Goal: Information Seeking & Learning: Learn about a topic

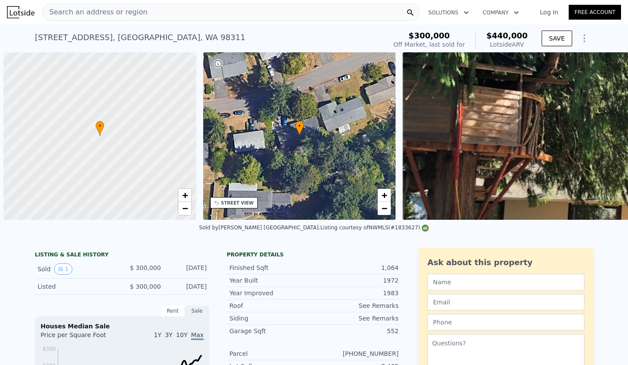
scroll to position [0, 3]
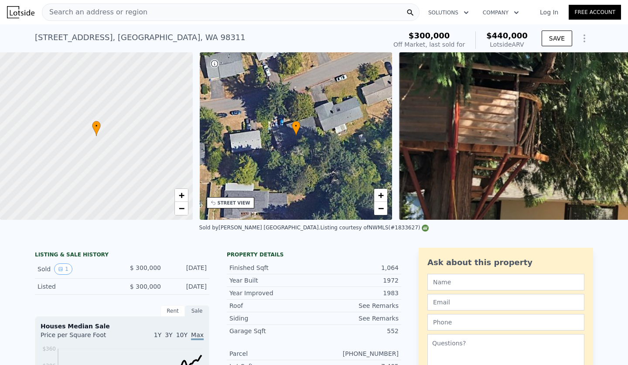
click at [146, 18] on div "Search an address or region" at bounding box center [231, 11] width 378 height 17
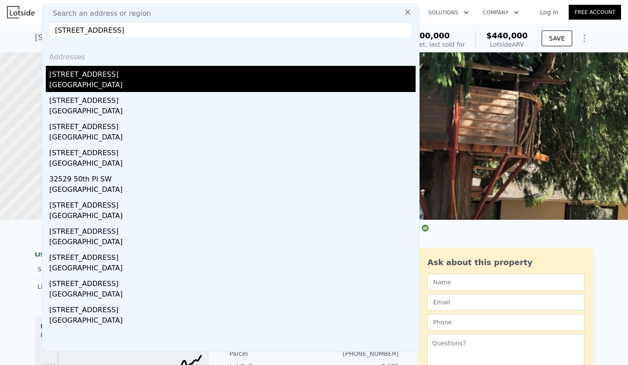
type input "32529 41st Ave SW, Federal Way, WA 98023"
click at [84, 82] on div "Federal Way, WA 98023" at bounding box center [232, 86] width 366 height 12
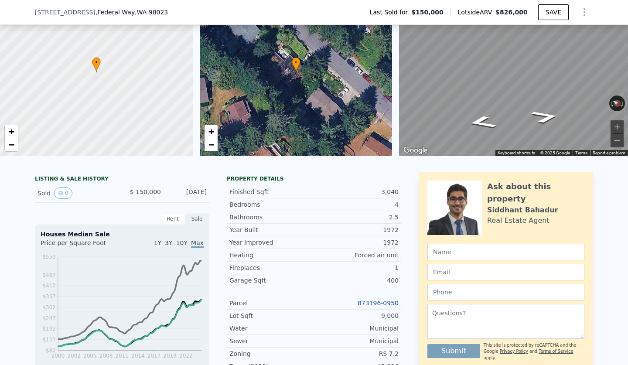
scroll to position [62, 0]
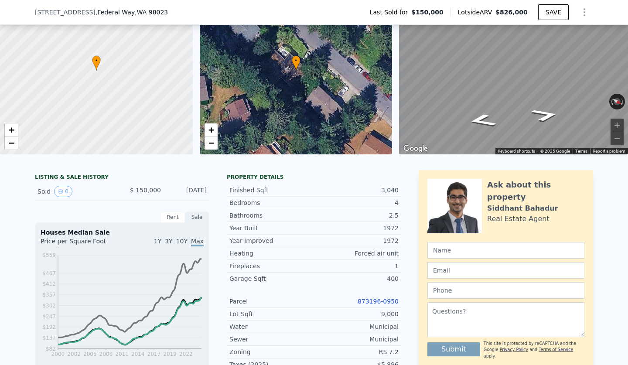
click at [377, 300] on link "873196-0950" at bounding box center [378, 301] width 41 height 7
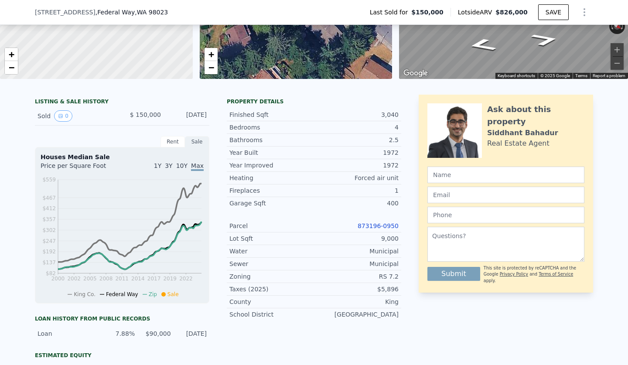
scroll to position [49, 0]
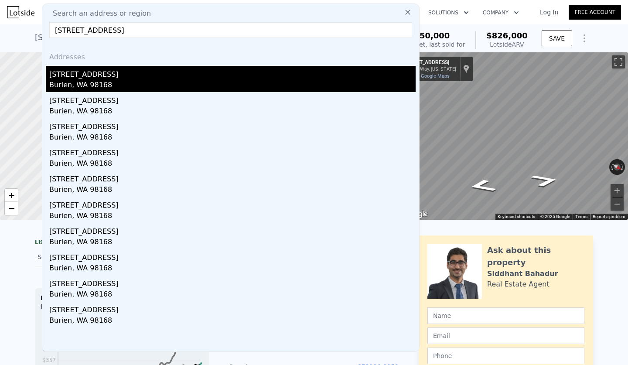
type input "13412 6th Ave S Burien, WA 98168"
click at [87, 75] on div "[STREET_ADDRESS]" at bounding box center [232, 73] width 366 height 14
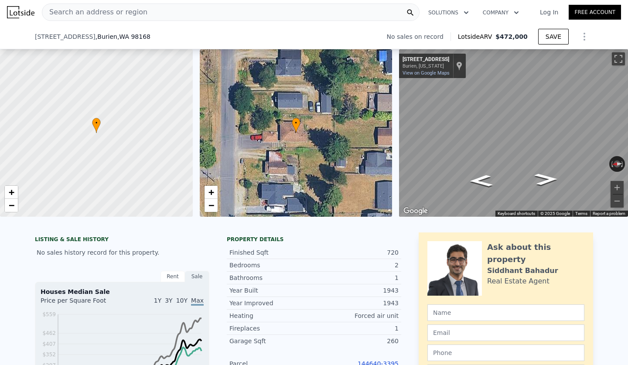
scroll to position [80, 0]
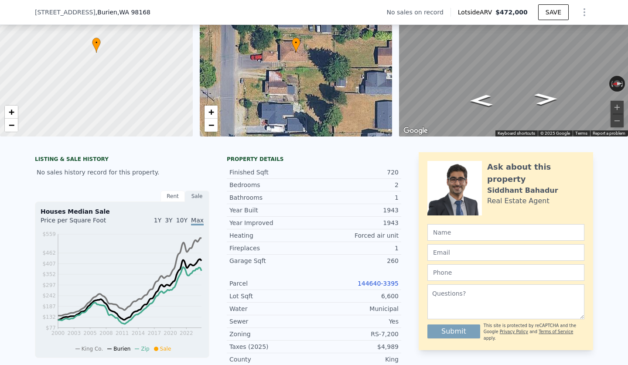
click at [387, 282] on link "144640-3395" at bounding box center [378, 283] width 41 height 7
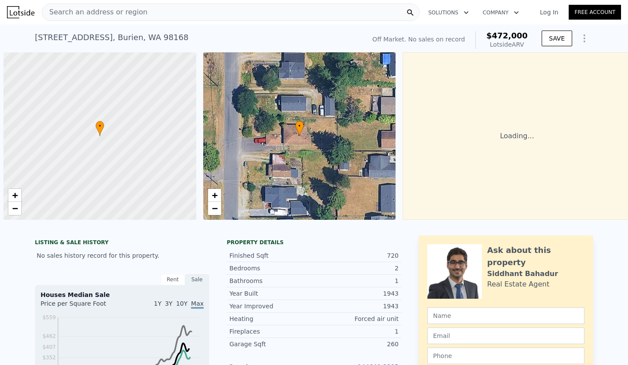
click at [162, 15] on div "Search an address or region" at bounding box center [231, 11] width 378 height 17
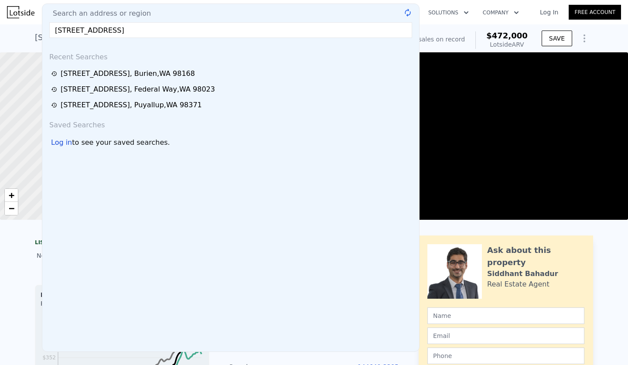
click at [72, 30] on input "[STREET_ADDRESS]" at bounding box center [230, 30] width 363 height 16
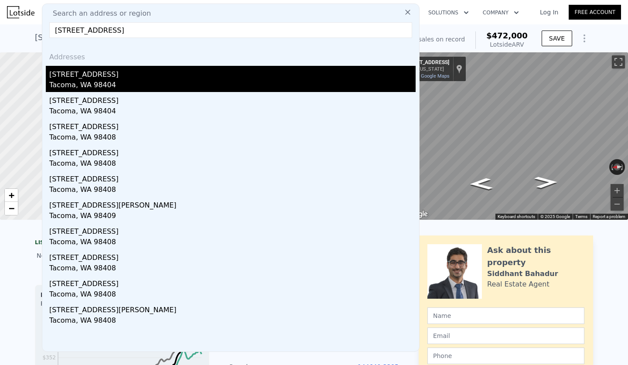
type input "[STREET_ADDRESS]"
click at [88, 76] on div "[STREET_ADDRESS]" at bounding box center [232, 73] width 366 height 14
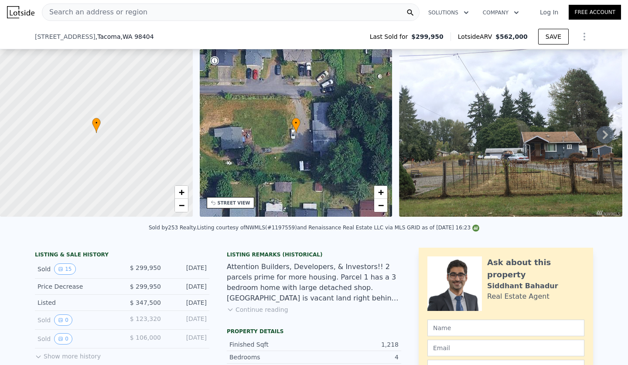
scroll to position [289, 0]
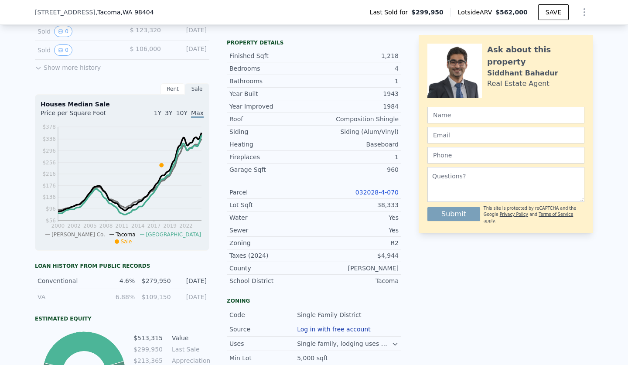
click at [369, 191] on link "032028-4-070" at bounding box center [376, 192] width 43 height 7
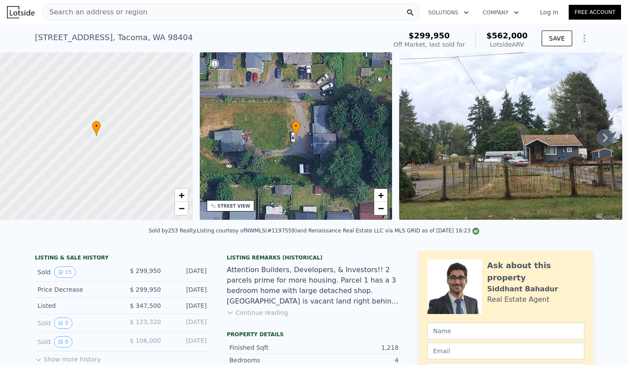
scroll to position [0, 0]
click at [131, 17] on span "Search an address or region" at bounding box center [94, 12] width 105 height 10
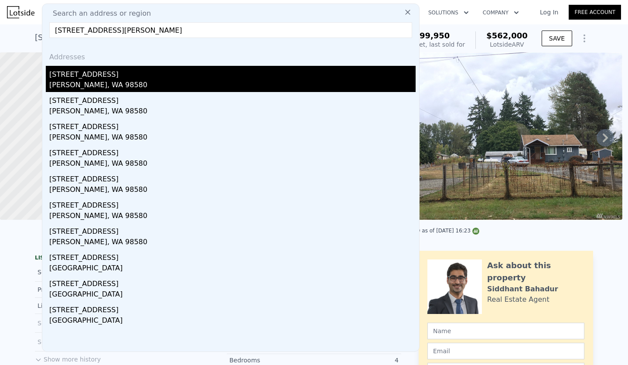
type input "[STREET_ADDRESS][PERSON_NAME]"
click at [96, 76] on div "[STREET_ADDRESS]" at bounding box center [232, 73] width 366 height 14
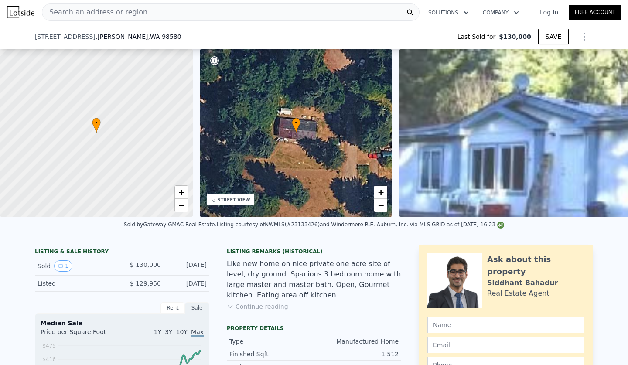
scroll to position [141, 0]
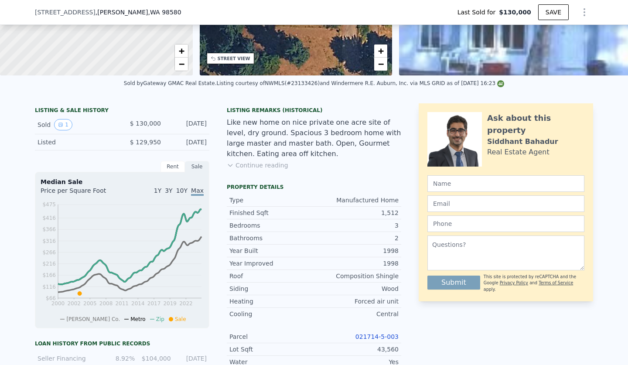
click at [379, 338] on link "021714-5-003" at bounding box center [376, 336] width 43 height 7
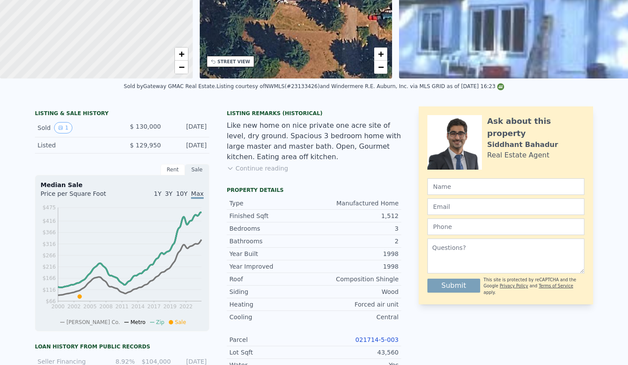
scroll to position [0, 0]
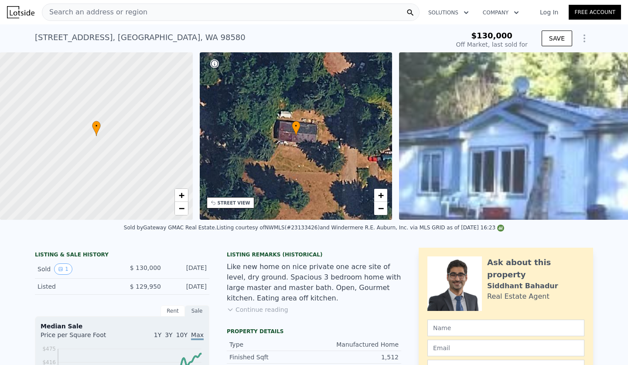
click at [137, 10] on span "Search an address or region" at bounding box center [94, 12] width 105 height 10
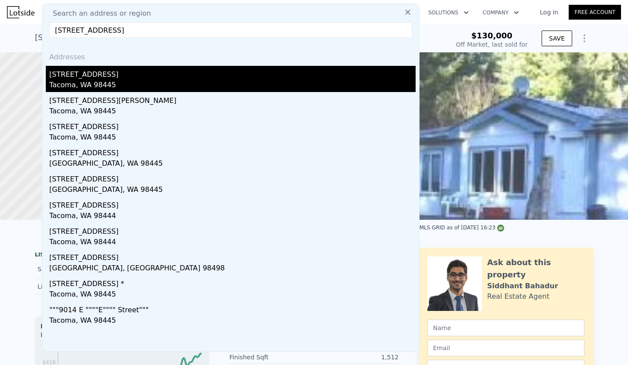
type input "[STREET_ADDRESS]"
click at [90, 80] on div "Tacoma, WA 98445" at bounding box center [232, 86] width 366 height 12
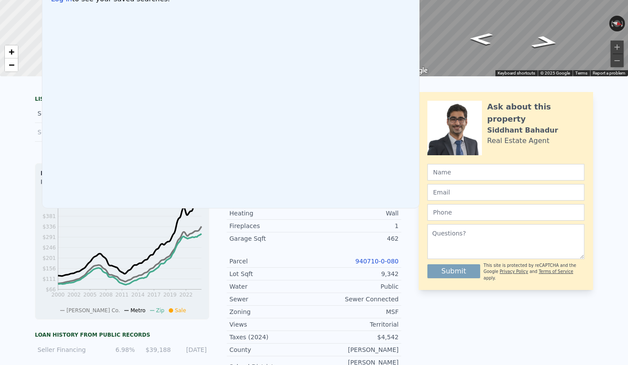
scroll to position [0, 0]
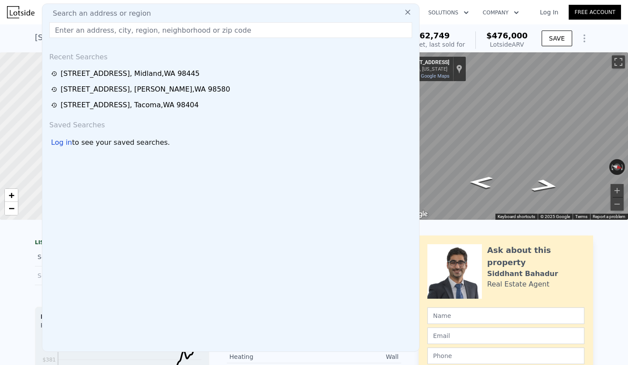
click at [89, 14] on span "Search an address or region" at bounding box center [98, 13] width 105 height 10
click at [79, 34] on input "text" at bounding box center [230, 30] width 363 height 16
paste input "[STREET_ADDRESS]"
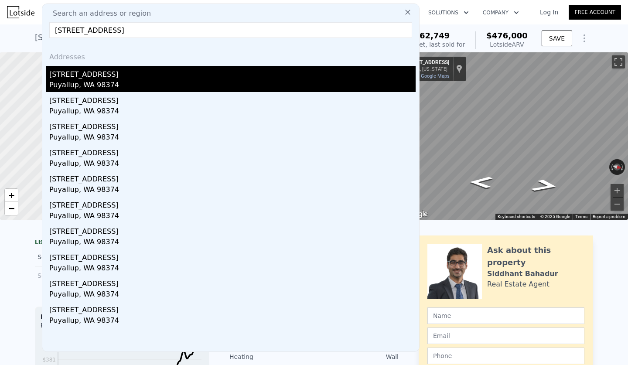
type input "[STREET_ADDRESS]"
click at [111, 78] on div "[STREET_ADDRESS]" at bounding box center [232, 73] width 366 height 14
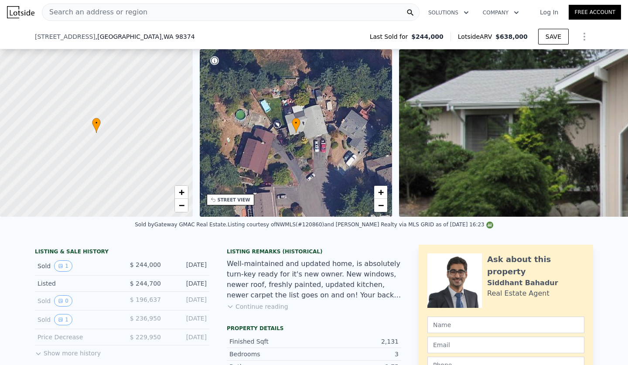
scroll to position [188, 0]
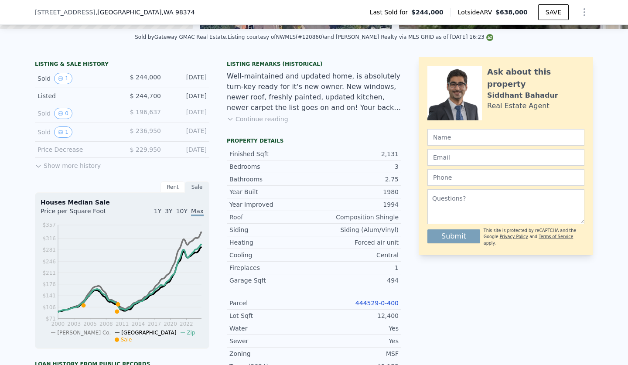
click at [372, 301] on link "444529-0-400" at bounding box center [376, 303] width 43 height 7
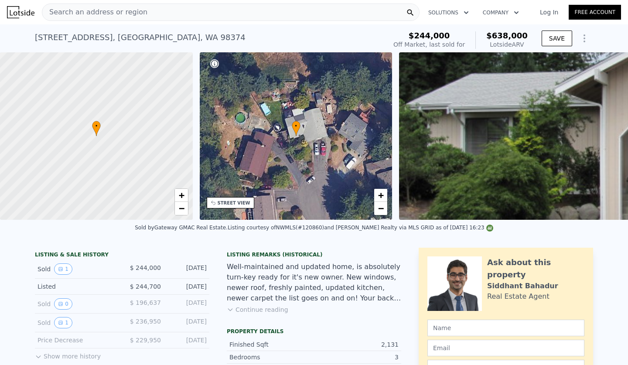
click at [101, 10] on span "Search an address or region" at bounding box center [94, 12] width 105 height 10
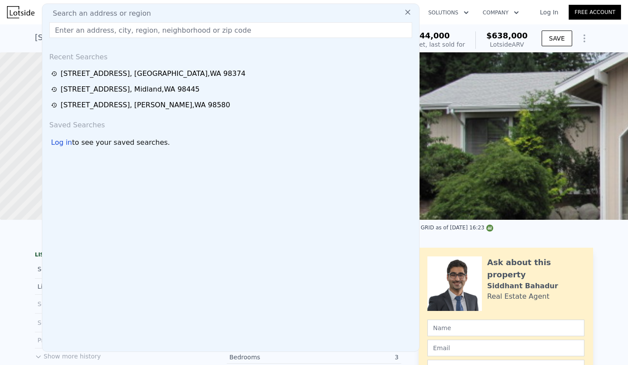
click at [79, 30] on input "text" at bounding box center [230, 30] width 363 height 16
paste input "[STREET_ADDRESS][PERSON_NAME]"
type input "[STREET_ADDRESS][PERSON_NAME]"
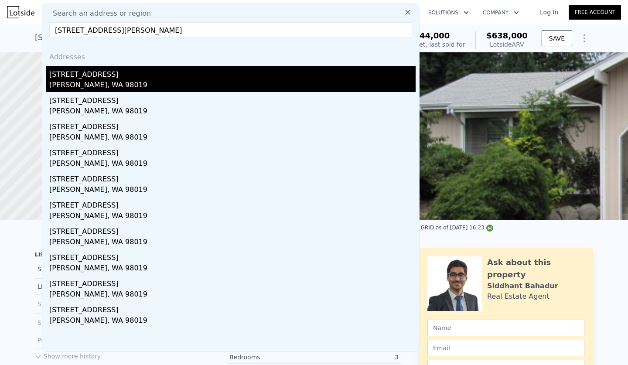
click at [96, 77] on div "[STREET_ADDRESS]" at bounding box center [232, 73] width 366 height 14
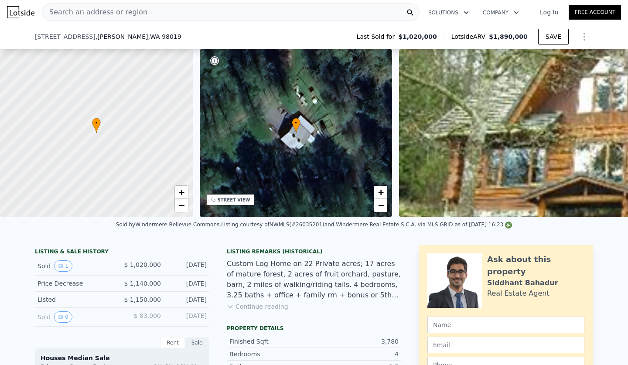
scroll to position [176, 0]
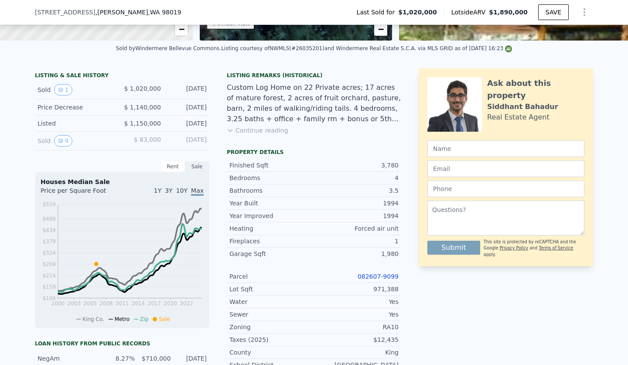
click at [371, 275] on link "082607-9099" at bounding box center [378, 276] width 41 height 7
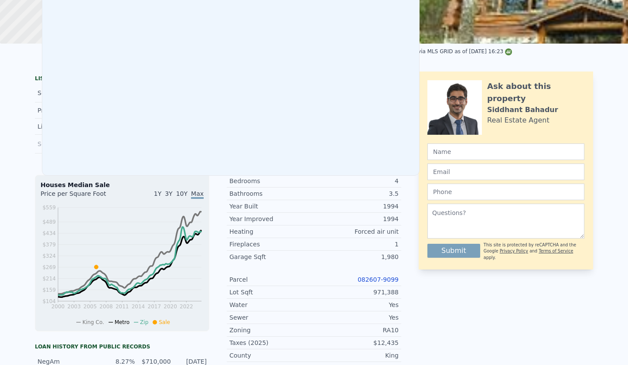
scroll to position [0, 0]
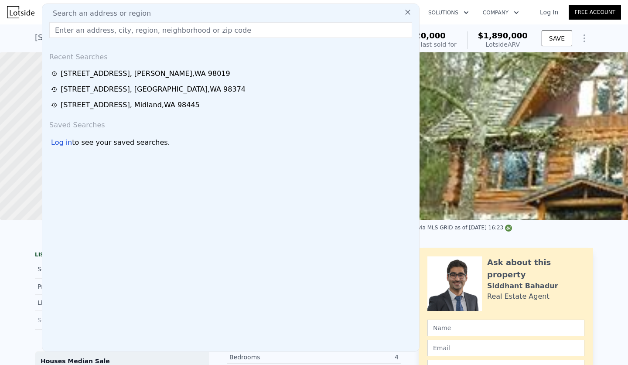
click at [120, 9] on span "Search an address or region" at bounding box center [98, 13] width 105 height 10
click at [70, 31] on input "text" at bounding box center [230, 30] width 363 height 16
paste input "[STREET_ADDRESS]"
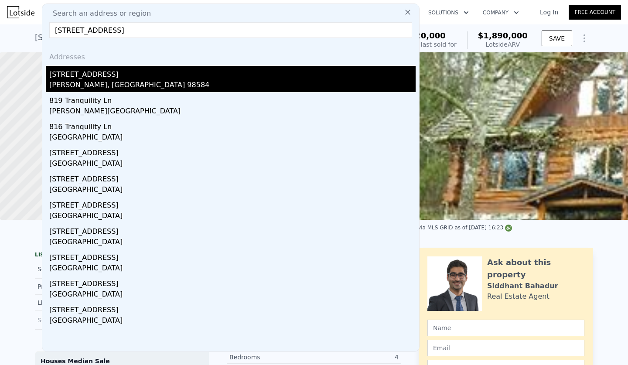
type input "[STREET_ADDRESS]"
click at [85, 79] on div "[STREET_ADDRESS]" at bounding box center [232, 73] width 366 height 14
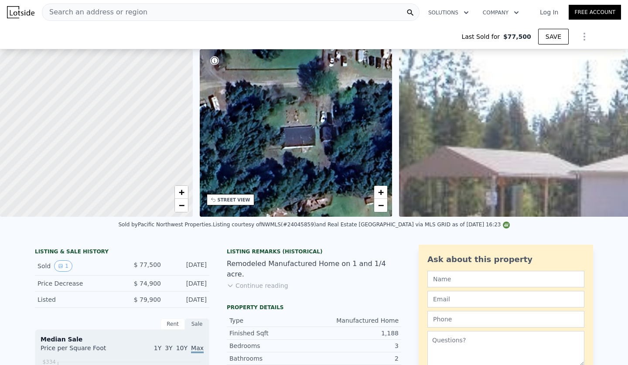
type input "-$ 83,622"
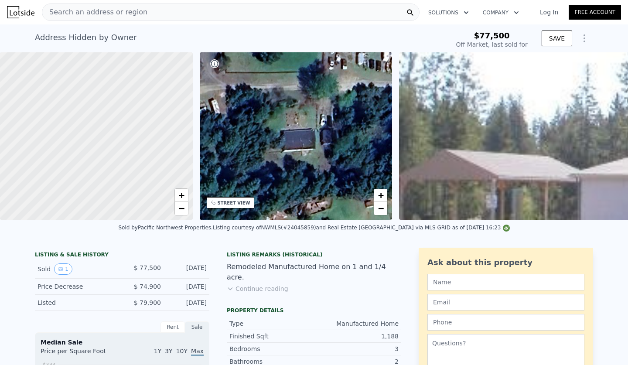
type input "$ 227,000"
type input "$ 127,337"
click at [168, 15] on div "Search an address or region" at bounding box center [231, 11] width 378 height 17
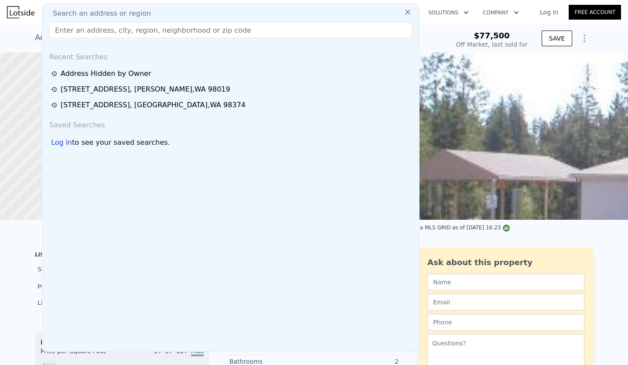
type input "[STREET_ADDRESS]"
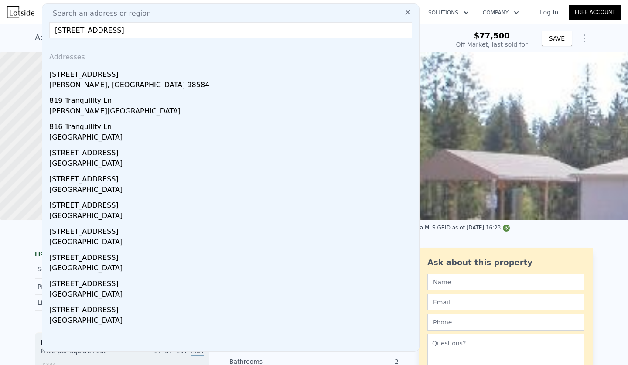
click at [145, 31] on input "[STREET_ADDRESS]" at bounding box center [230, 30] width 363 height 16
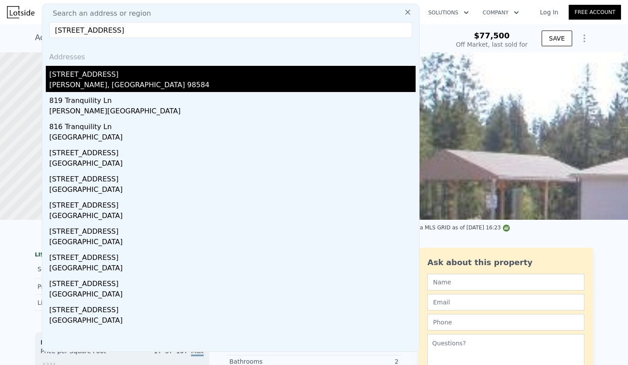
click at [99, 83] on div "[PERSON_NAME], [GEOGRAPHIC_DATA] 98584" at bounding box center [232, 86] width 366 height 12
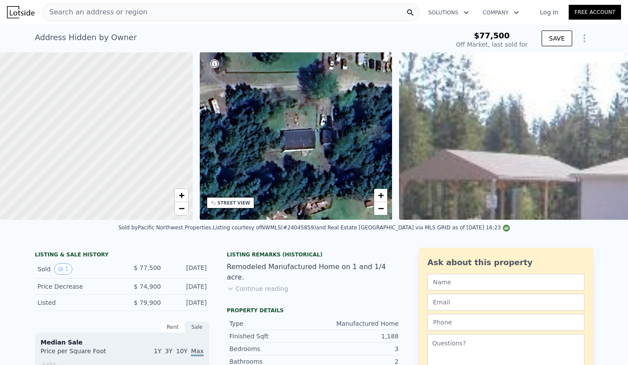
click at [131, 7] on span "Search an address or region" at bounding box center [94, 12] width 105 height 10
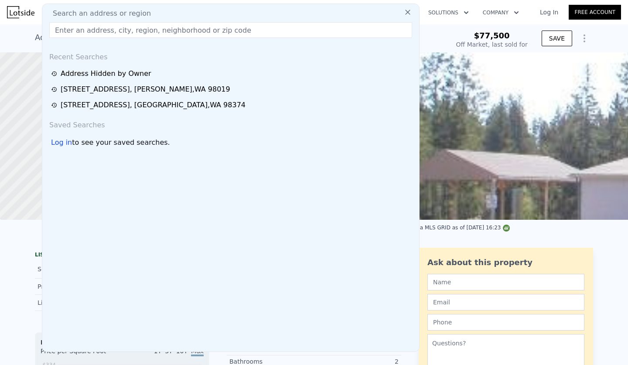
click at [63, 31] on input "text" at bounding box center [230, 30] width 363 height 16
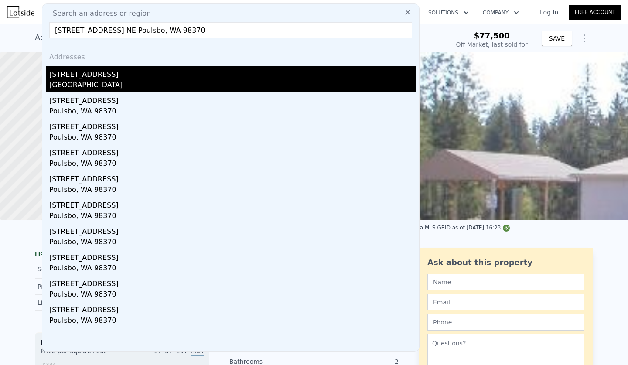
type input "[STREET_ADDRESS] NE Poulsbo, WA 98370"
click at [114, 68] on div "[STREET_ADDRESS]" at bounding box center [232, 73] width 366 height 14
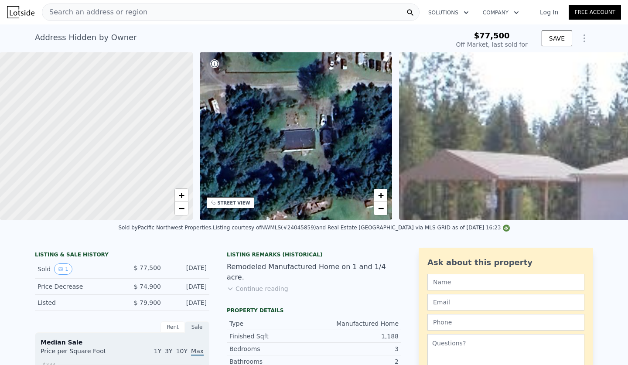
click at [135, 74] on div at bounding box center [96, 136] width 231 height 201
click at [164, 8] on div "Search an address or region" at bounding box center [231, 11] width 378 height 17
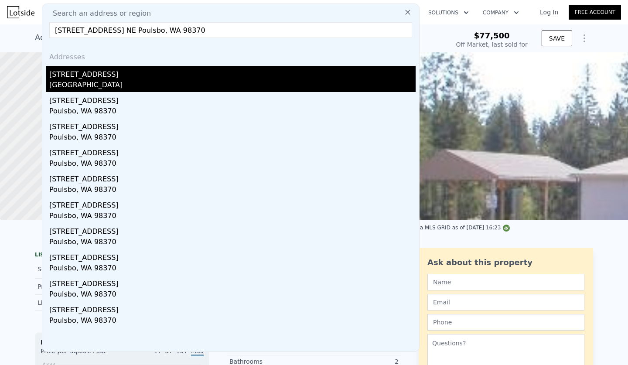
type input "[STREET_ADDRESS] NE Poulsbo, WA 98370"
click at [126, 72] on div "[STREET_ADDRESS]" at bounding box center [232, 73] width 366 height 14
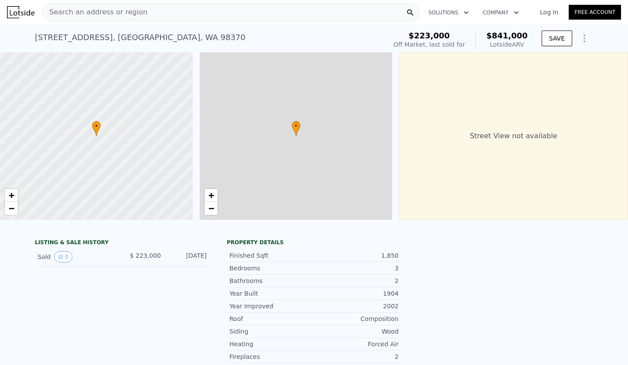
type input "3"
type input "2.5"
type input "942"
type input "1640"
type input "8712"
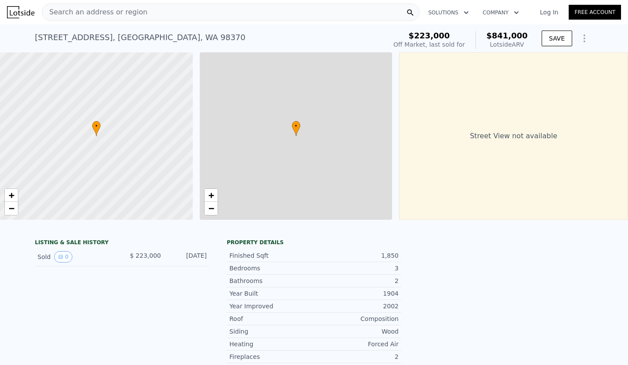
type input "22651"
type input "$ 841,000"
type input "7"
type input "$ 534,833"
click at [135, 75] on div at bounding box center [96, 136] width 231 height 201
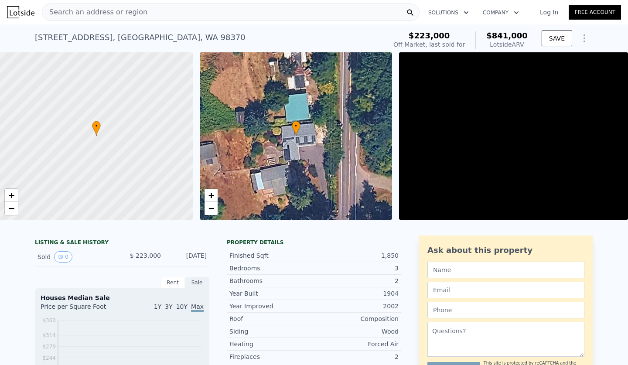
type input "4"
type input "3"
type input "1488"
type input "2529"
type input "21344"
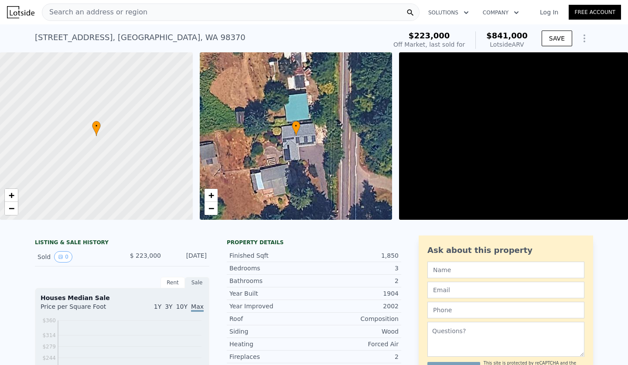
type input "52272"
drag, startPoint x: 131, startPoint y: 75, endPoint x: 152, endPoint y: 72, distance: 21.2
click at [132, 75] on div at bounding box center [96, 136] width 231 height 201
click at [220, 26] on div "[STREET_ADDRESS] Sold [DATE] for $223k (~ARV $841k ) $223,000 Off Market, last …" at bounding box center [314, 38] width 558 height 28
click at [152, 72] on div at bounding box center [96, 136] width 231 height 201
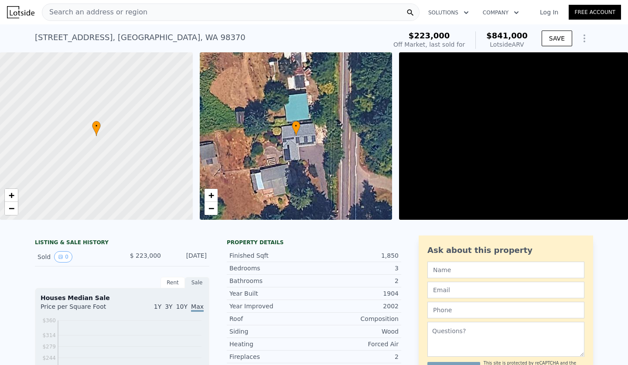
click at [139, 74] on div at bounding box center [96, 136] width 231 height 201
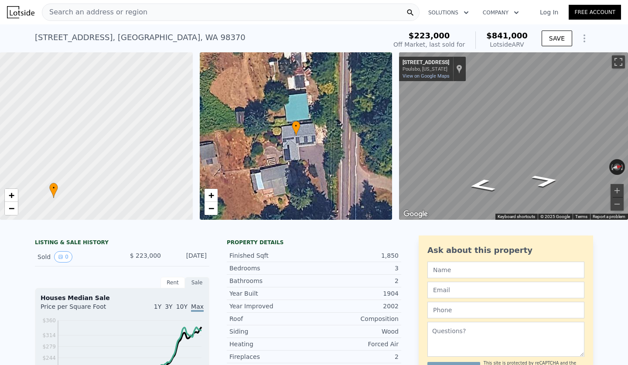
click at [102, 16] on span "Search an address or region" at bounding box center [94, 12] width 105 height 10
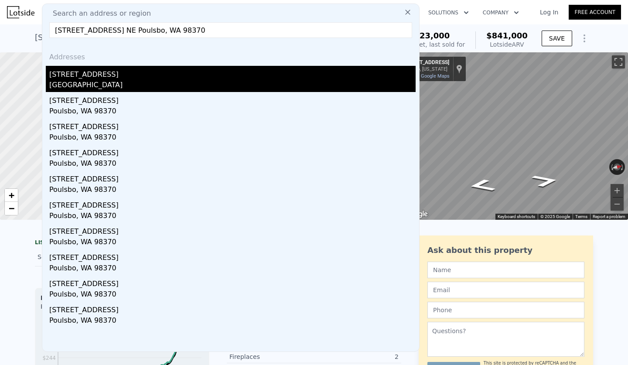
type input "[STREET_ADDRESS] NE Poulsbo, WA 98370"
click at [131, 78] on div "[STREET_ADDRESS]" at bounding box center [232, 73] width 366 height 14
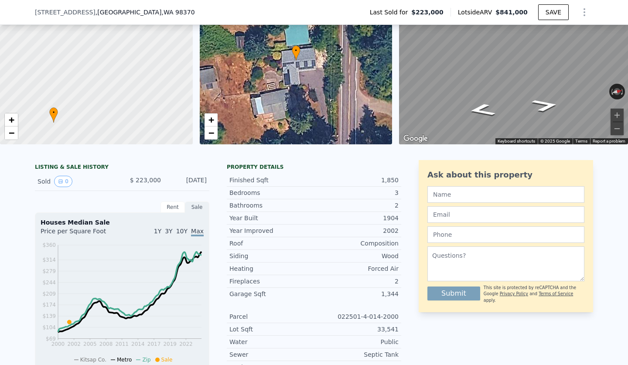
scroll to position [92, 0]
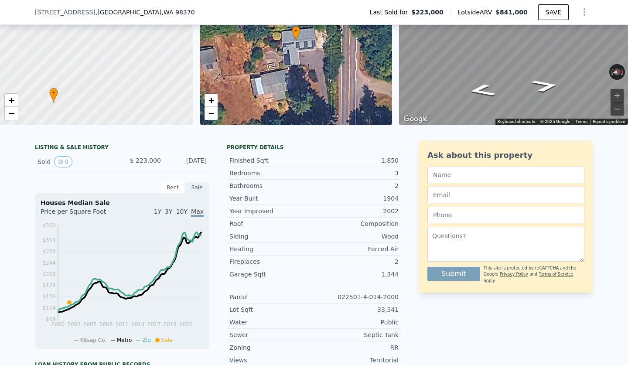
click at [367, 297] on div "022501-4-014-2000" at bounding box center [356, 297] width 85 height 9
drag, startPoint x: 338, startPoint y: 294, endPoint x: 406, endPoint y: 298, distance: 68.6
click at [406, 298] on div "LISTING & SALE HISTORY Sold 0 $ 223,000 [DATE] Rent Sale Rent over time Price p…" at bounding box center [314, 319] width 558 height 358
copy div "022501-4-014-2000"
click at [328, 192] on div "Bathrooms 2" at bounding box center [314, 186] width 174 height 13
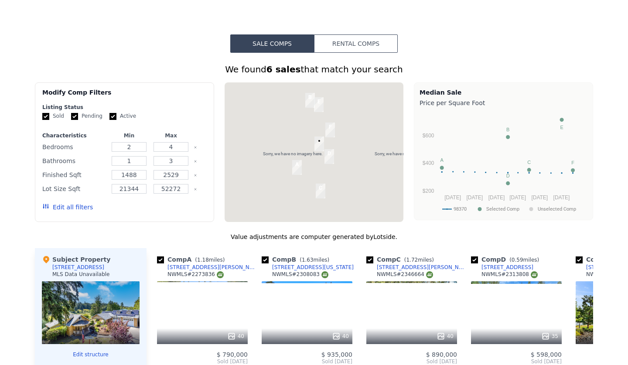
scroll to position [10, 0]
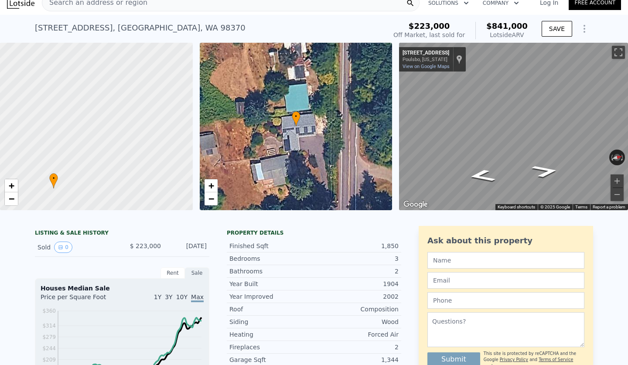
click at [139, 10] on div "Search an address or region" at bounding box center [231, 2] width 378 height 17
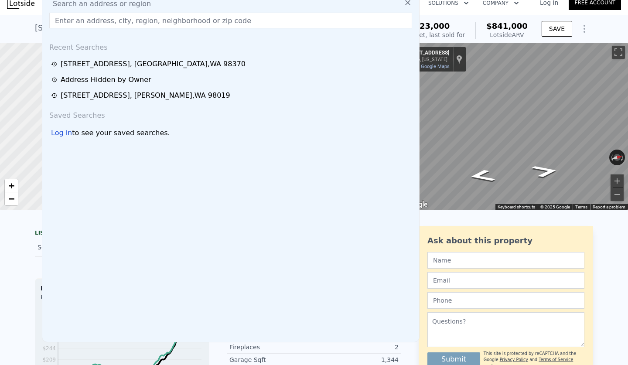
scroll to position [0, 0]
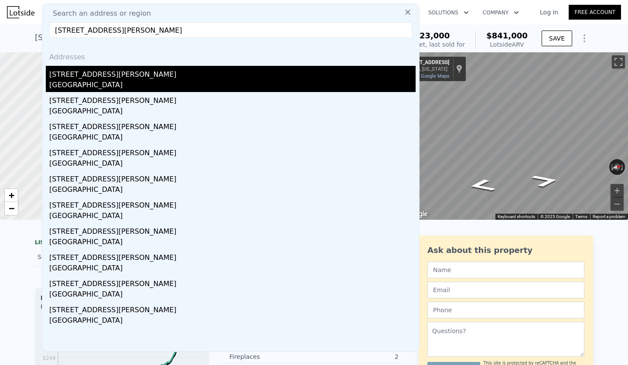
type input "[STREET_ADDRESS][PERSON_NAME]"
click at [106, 78] on div "[STREET_ADDRESS][PERSON_NAME]" at bounding box center [232, 73] width 366 height 14
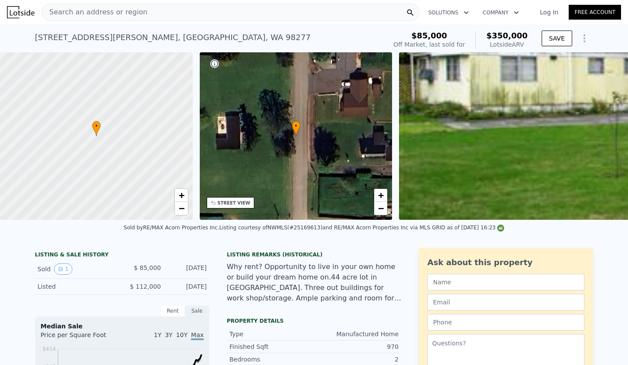
drag, startPoint x: 190, startPoint y: 1, endPoint x: 168, endPoint y: 35, distance: 40.0
click at [168, 35] on div "[STREET_ADDRESS][PERSON_NAME]" at bounding box center [173, 37] width 276 height 12
click at [161, 24] on nav "Search an address or region Solutions Company Open main menu Log In Free Account" at bounding box center [314, 12] width 628 height 24
click at [166, 9] on div "Search an address or region" at bounding box center [231, 11] width 378 height 17
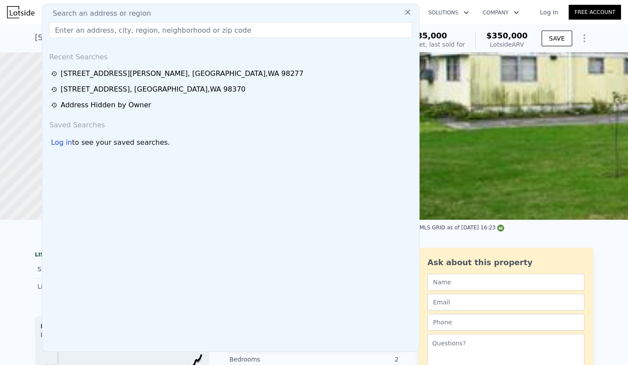
click at [116, 30] on input "text" at bounding box center [230, 30] width 363 height 16
type input "[STREET_ADDRESS]"
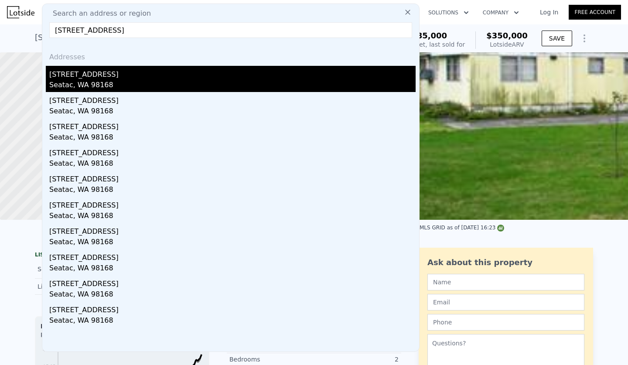
click at [99, 77] on div "[STREET_ADDRESS]" at bounding box center [232, 73] width 366 height 14
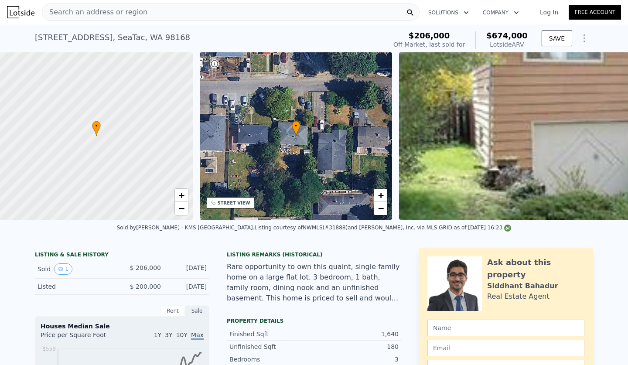
click at [113, 12] on span "Search an address or region" at bounding box center [94, 12] width 105 height 10
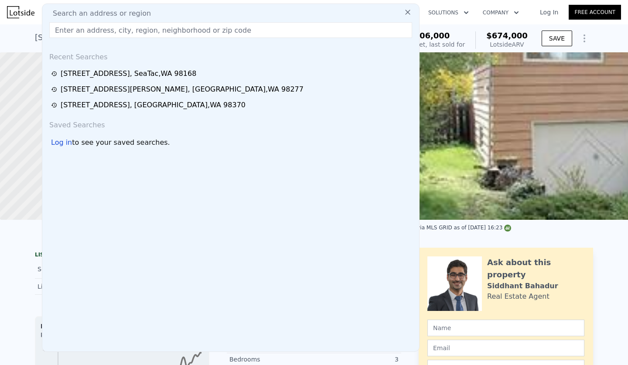
drag, startPoint x: 113, startPoint y: 12, endPoint x: 136, endPoint y: 17, distance: 23.1
click at [58, 18] on span "Search an address or region" at bounding box center [98, 13] width 105 height 10
click at [73, 29] on input "text" at bounding box center [230, 30] width 363 height 16
paste input "[STREET_ADDRESS]"
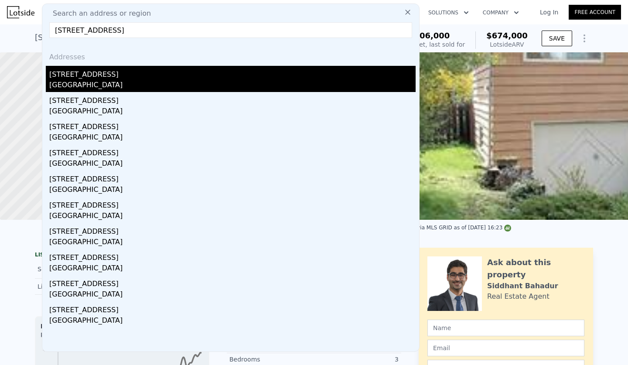
type input "[STREET_ADDRESS]"
click at [96, 77] on div "[STREET_ADDRESS]" at bounding box center [232, 73] width 366 height 14
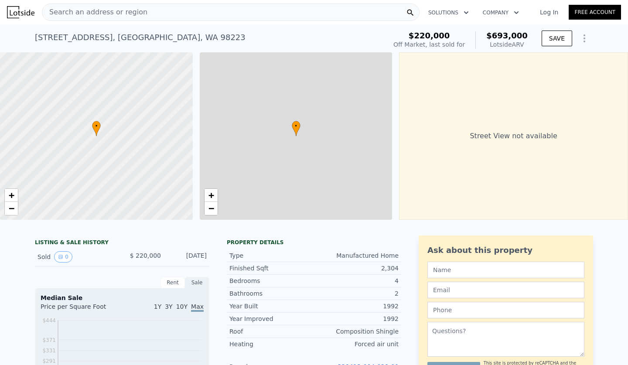
click at [385, 363] on link "320413-004-029-00" at bounding box center [368, 366] width 61 height 7
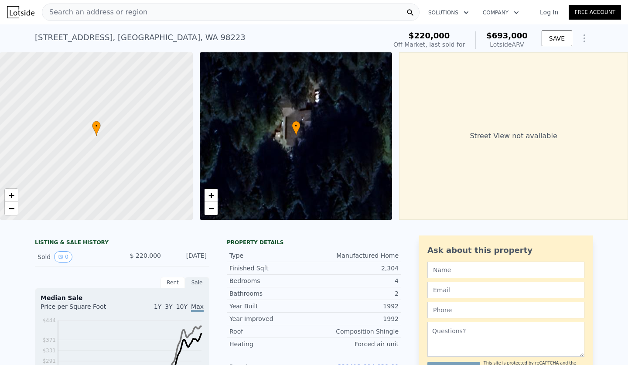
click at [104, 22] on div "Search an address or region Solutions Company Open main menu Log In Free Account" at bounding box center [314, 12] width 614 height 21
click at [84, 10] on span "Search an address or region" at bounding box center [94, 12] width 105 height 10
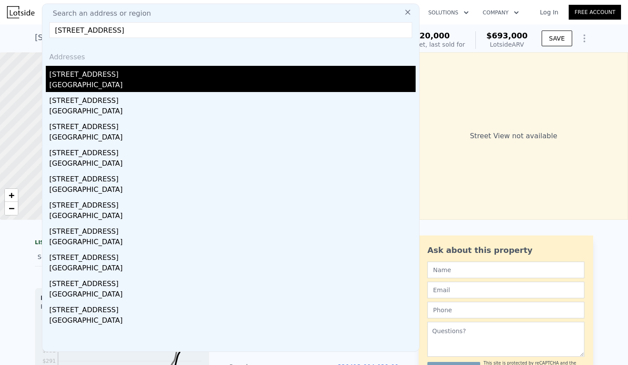
type input "[STREET_ADDRESS]"
click at [90, 83] on div "[GEOGRAPHIC_DATA]" at bounding box center [232, 86] width 366 height 12
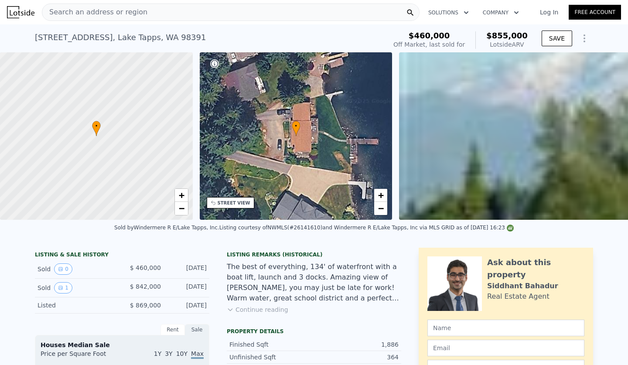
scroll to position [182, 0]
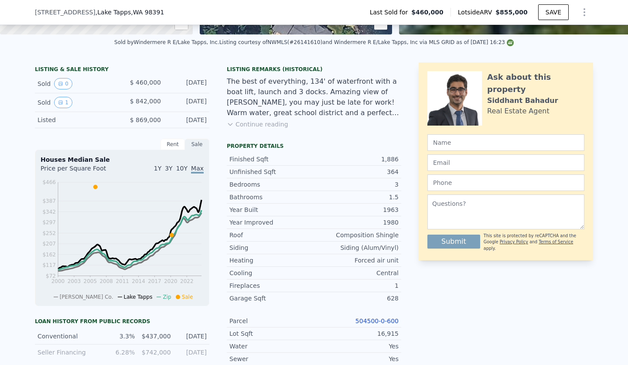
click at [380, 322] on link "504500-0-600" at bounding box center [376, 320] width 43 height 7
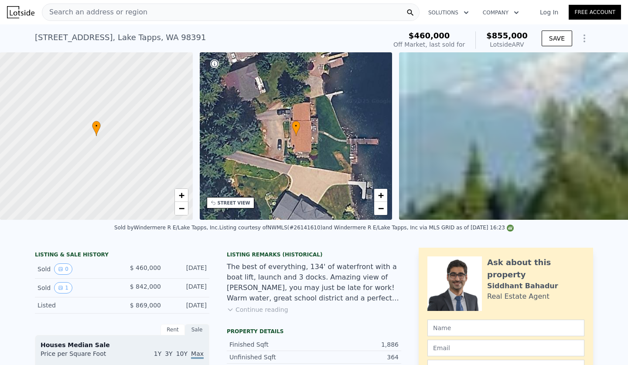
click at [143, 9] on div "Search an address or region" at bounding box center [231, 11] width 378 height 17
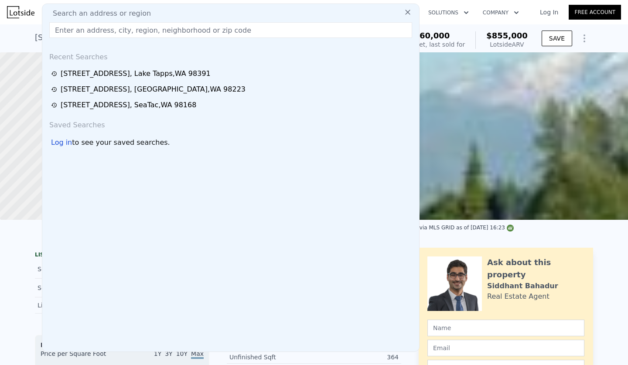
click at [88, 26] on input "text" at bounding box center [230, 30] width 363 height 16
paste input "[STREET_ADDRESS]"
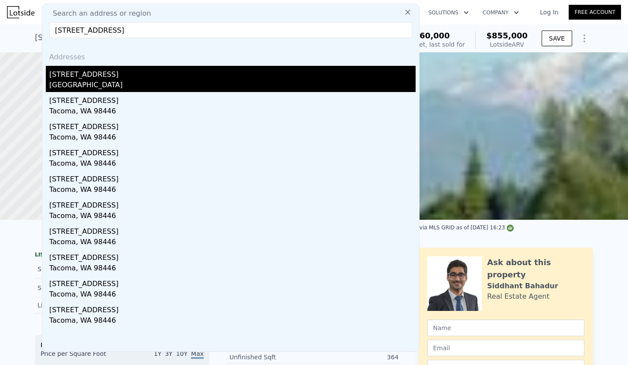
type input "[STREET_ADDRESS]"
click at [111, 75] on div "[STREET_ADDRESS]" at bounding box center [232, 73] width 366 height 14
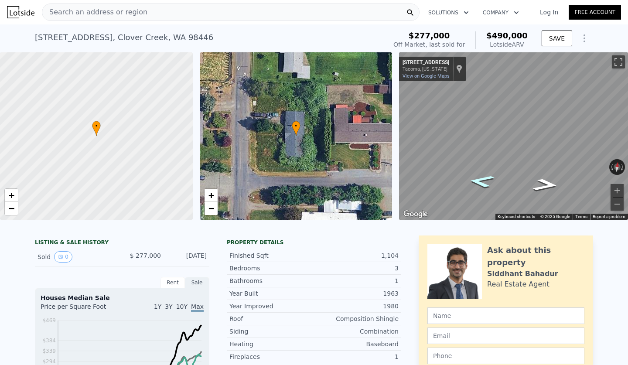
click at [479, 180] on icon "Go West, 116th St Ct E" at bounding box center [481, 181] width 48 height 19
click at [545, 183] on icon "Go East, 116th St Ct E" at bounding box center [546, 185] width 48 height 19
click at [547, 184] on icon "Go East, 116th St Ct E" at bounding box center [546, 185] width 48 height 19
click at [482, 183] on icon "Go West, 116th St Ct E" at bounding box center [481, 181] width 48 height 19
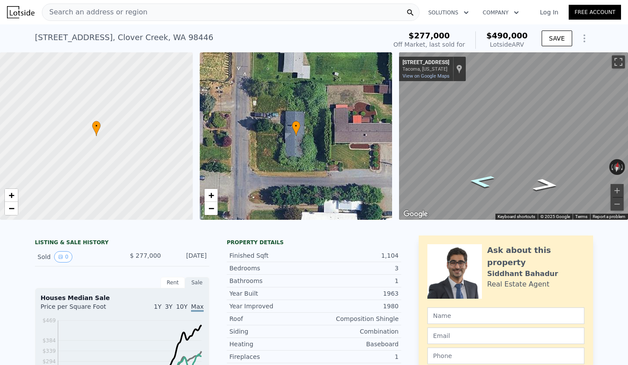
click at [482, 183] on icon "Go West, 116th St Ct E" at bounding box center [481, 181] width 48 height 19
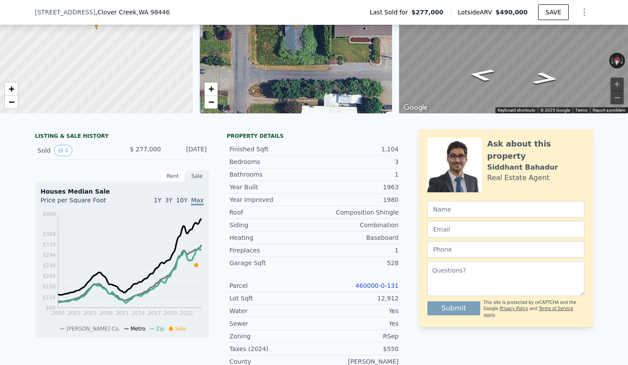
click at [370, 285] on link "460000-0-131" at bounding box center [376, 285] width 43 height 7
